Goal: Task Accomplishment & Management: Manage account settings

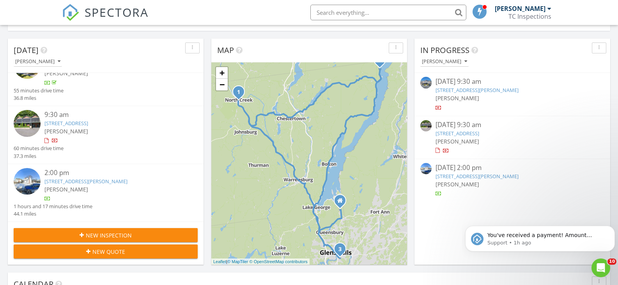
scroll to position [78, 0]
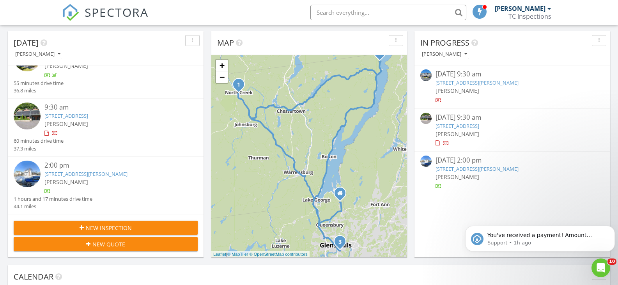
click at [76, 177] on link "1 Lydia St, South Glens Falls, NY 12803" at bounding box center [85, 173] width 83 height 7
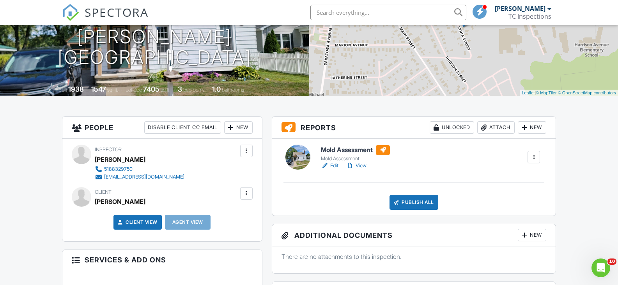
scroll to position [117, 0]
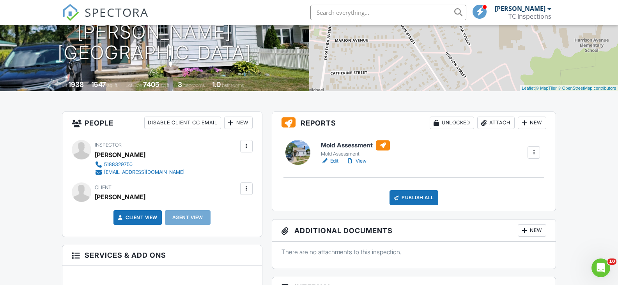
click at [248, 190] on div at bounding box center [247, 189] width 8 height 8
click at [266, 187] on div "People Disable Client CC Email New Client Client's Agent Listing Agent Add Anot…" at bounding box center [162, 281] width 210 height 338
click at [248, 190] on div at bounding box center [247, 189] width 8 height 8
click at [232, 213] on li "Edit" at bounding box center [228, 212] width 40 height 19
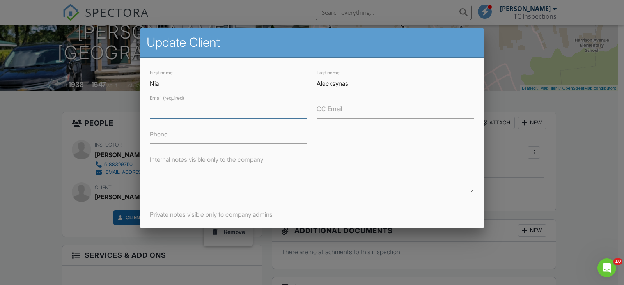
click at [236, 108] on input "Email (required)" at bounding box center [229, 108] width 158 height 19
type input "blissjrl191@gmail.com"
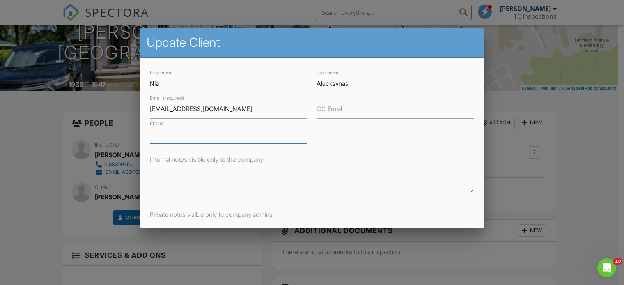
click at [204, 138] on input "Phone" at bounding box center [229, 134] width 158 height 19
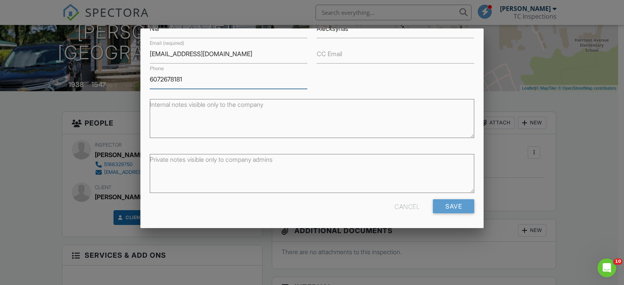
scroll to position [55, 0]
type input "6072678181"
click at [451, 208] on input "Save" at bounding box center [453, 206] width 41 height 14
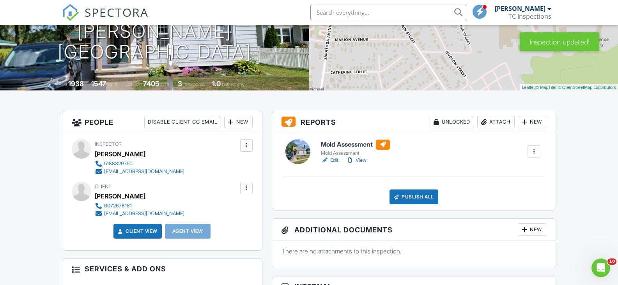
scroll to position [117, 0]
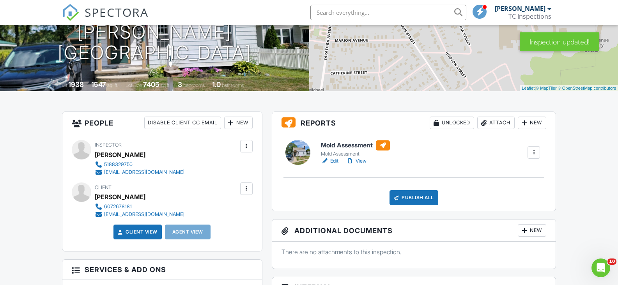
click at [333, 161] on link "Edit" at bounding box center [330, 161] width 18 height 8
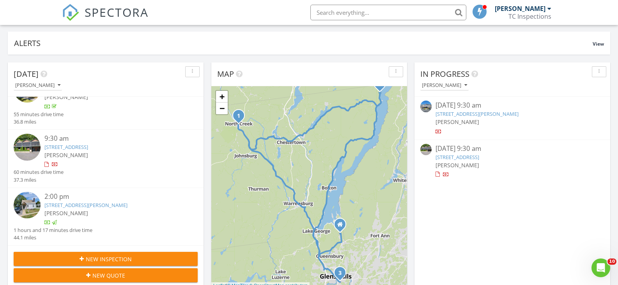
scroll to position [78, 0]
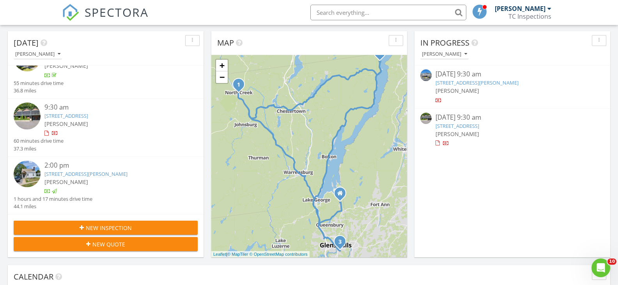
click at [75, 173] on link "1 Lydia St, South Glens Falls, NY 12803" at bounding box center [85, 173] width 83 height 7
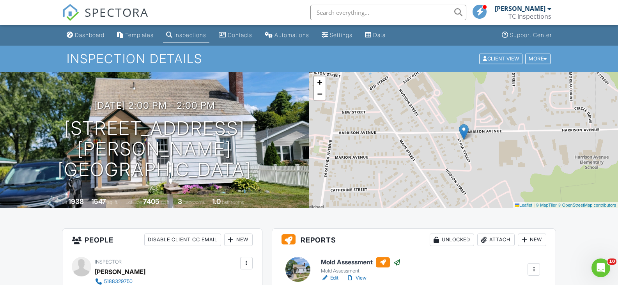
click at [94, 36] on div "Dashboard" at bounding box center [90, 35] width 30 height 7
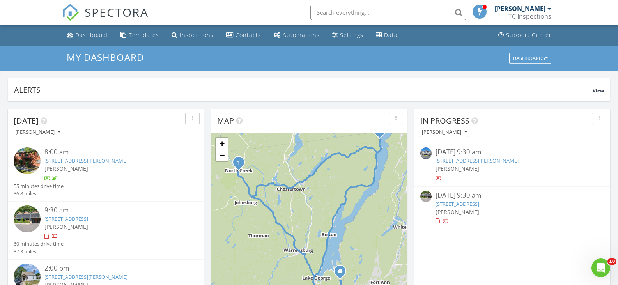
scroll to position [25, 0]
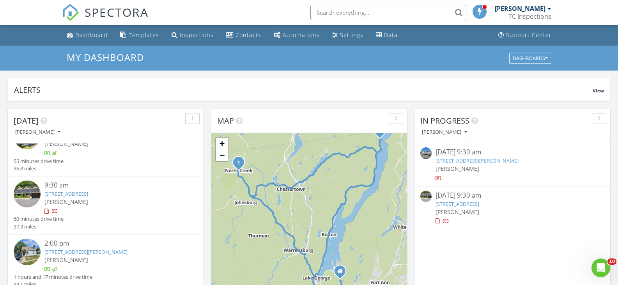
click at [90, 197] on div "9667 Lakeshore Dr, Hague, NY 12836" at bounding box center [113, 193] width 138 height 7
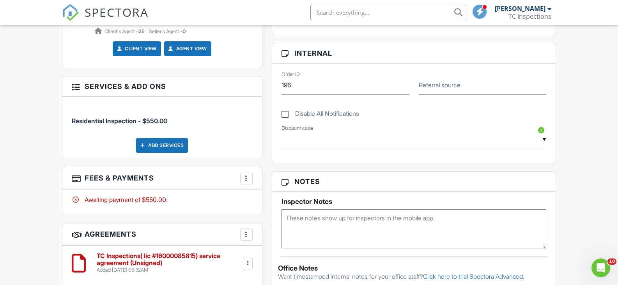
click at [173, 147] on div "Add Services" at bounding box center [162, 145] width 52 height 15
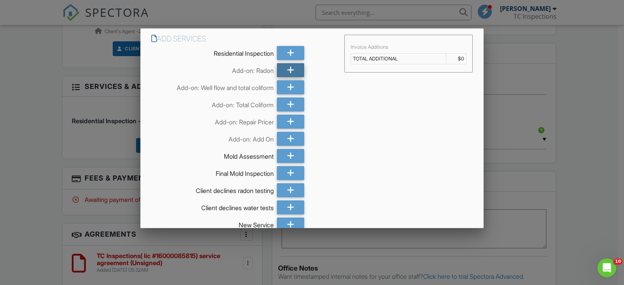
click at [292, 71] on div at bounding box center [290, 70] width 27 height 14
click at [288, 105] on icon at bounding box center [290, 104] width 7 height 14
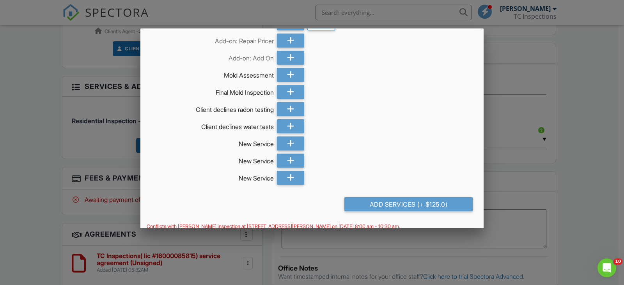
scroll to position [89, 0]
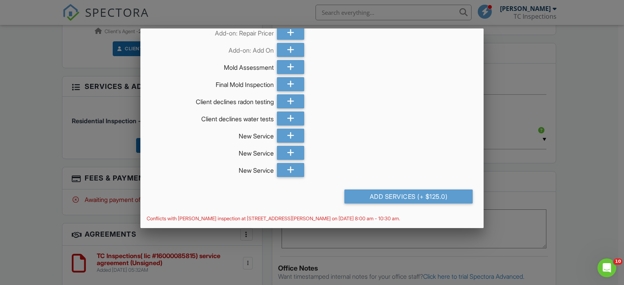
drag, startPoint x: 430, startPoint y: 197, endPoint x: 446, endPoint y: 160, distance: 40.2
click at [446, 160] on div "Add Services Residential Inspection Add-on: Radon Add-on: Well flow and total c…" at bounding box center [311, 81] width 343 height 282
click at [400, 196] on div "Add Services (+ $125.0)" at bounding box center [408, 197] width 128 height 14
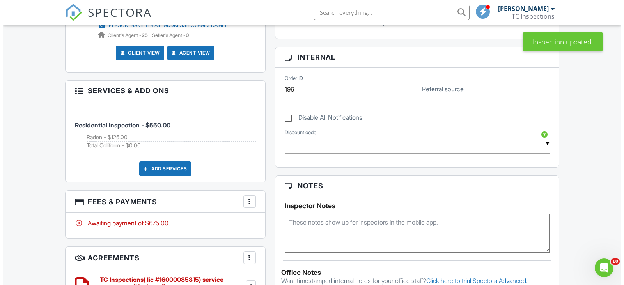
scroll to position [429, 0]
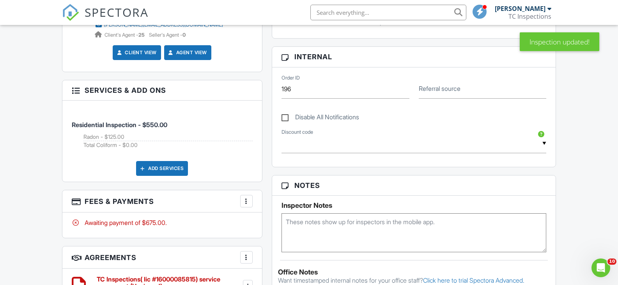
click at [248, 202] on div at bounding box center [247, 201] width 8 height 8
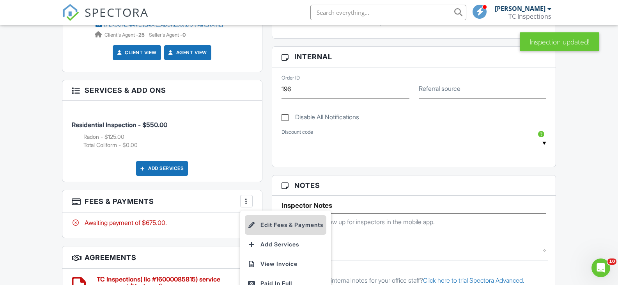
click at [268, 223] on li "Edit Fees & Payments" at bounding box center [286, 224] width 82 height 19
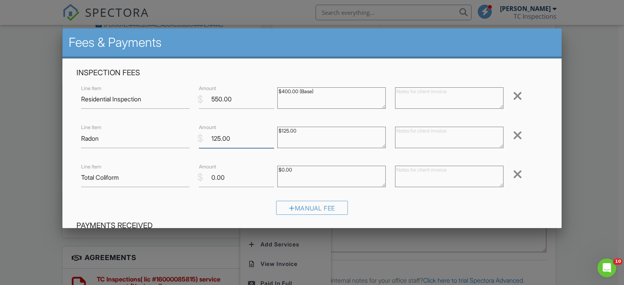
click at [216, 138] on input "125.00" at bounding box center [236, 138] width 75 height 19
type input "175.00"
click at [230, 178] on input "0.00" at bounding box center [236, 177] width 75 height 19
type input "0"
type input "125"
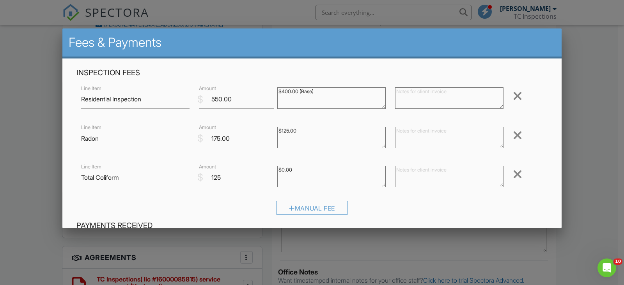
click at [538, 157] on div "Inspection Fees Line Item Residential Inspection $ Amount 550.00 $400.00 (Base)…" at bounding box center [312, 144] width 480 height 153
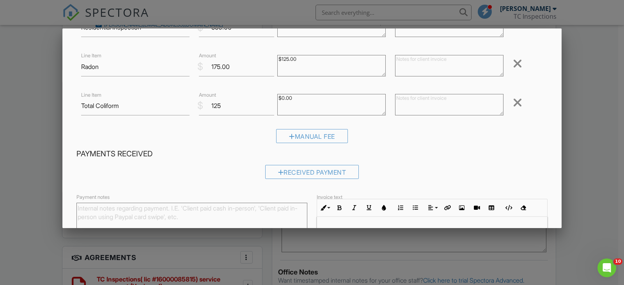
scroll to position [156, 0]
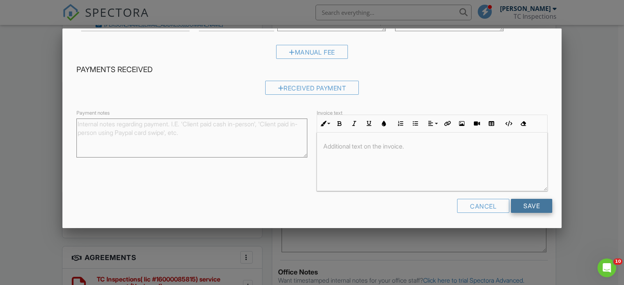
click at [521, 206] on input "Save" at bounding box center [531, 206] width 41 height 14
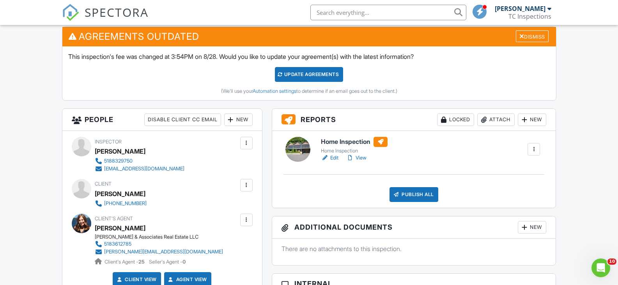
scroll to position [195, 0]
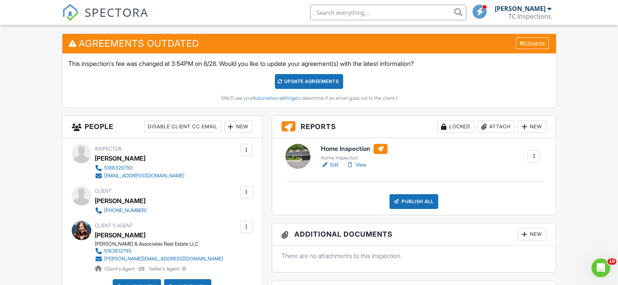
click at [337, 163] on link "Edit" at bounding box center [330, 165] width 18 height 8
